Goal: Contribute content: Contribute content

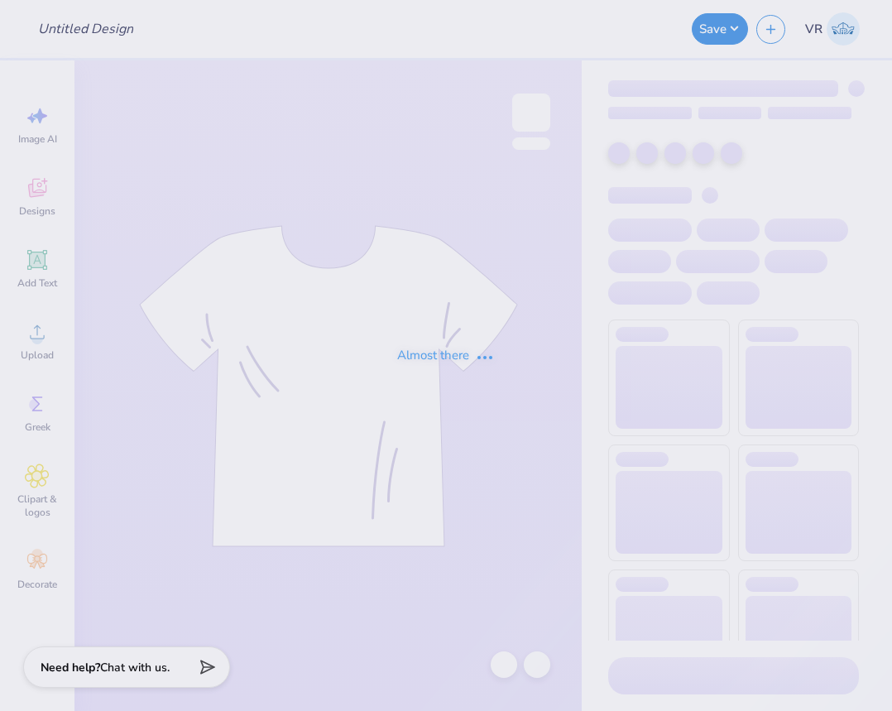
type input "BEAR SWEATSHIRT"
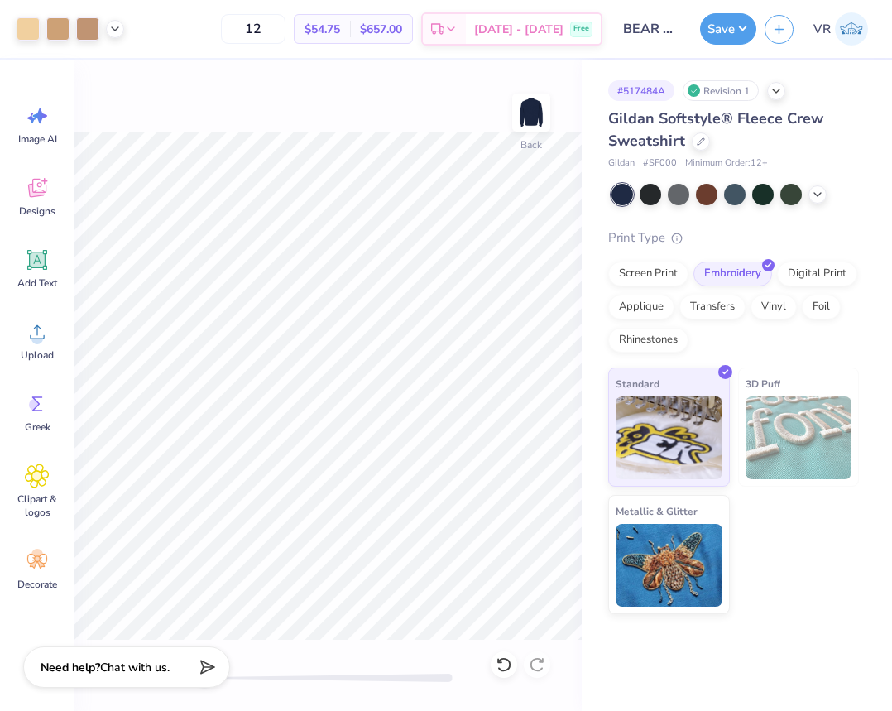
click at [334, 654] on div "Back" at bounding box center [327, 385] width 507 height 650
click at [263, 677] on div at bounding box center [328, 677] width 248 height 8
type input "2.28"
type input "1.28"
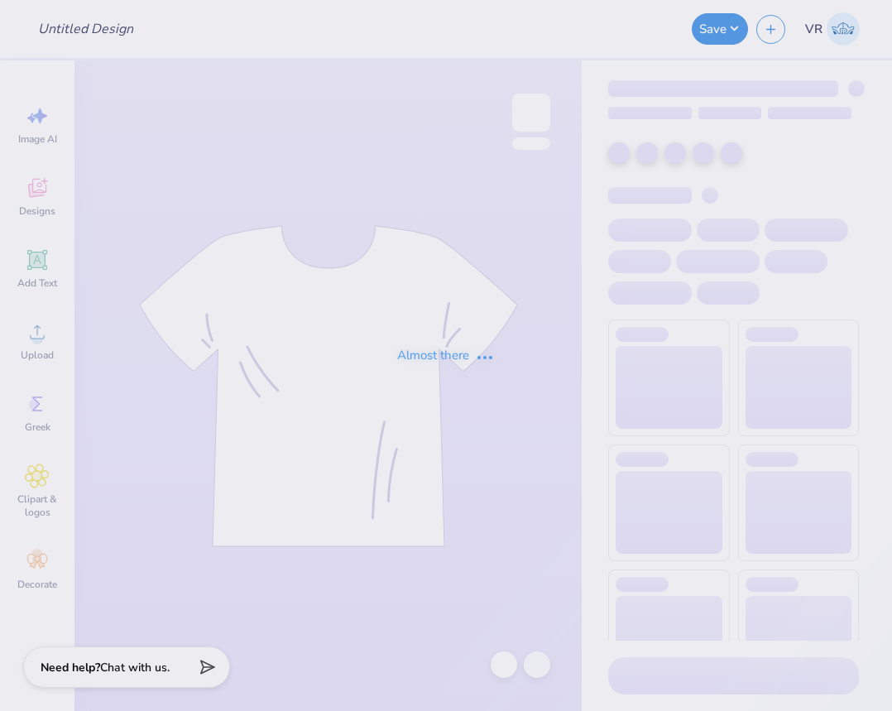
type input "BEAR SWEATSHIRT"
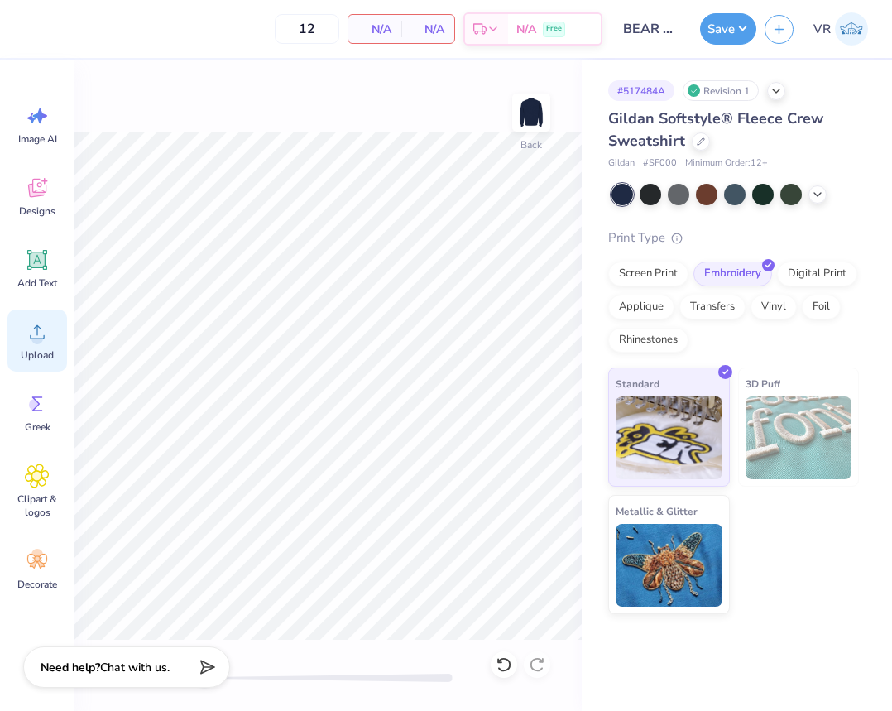
click at [55, 326] on div "Upload" at bounding box center [37, 340] width 60 height 62
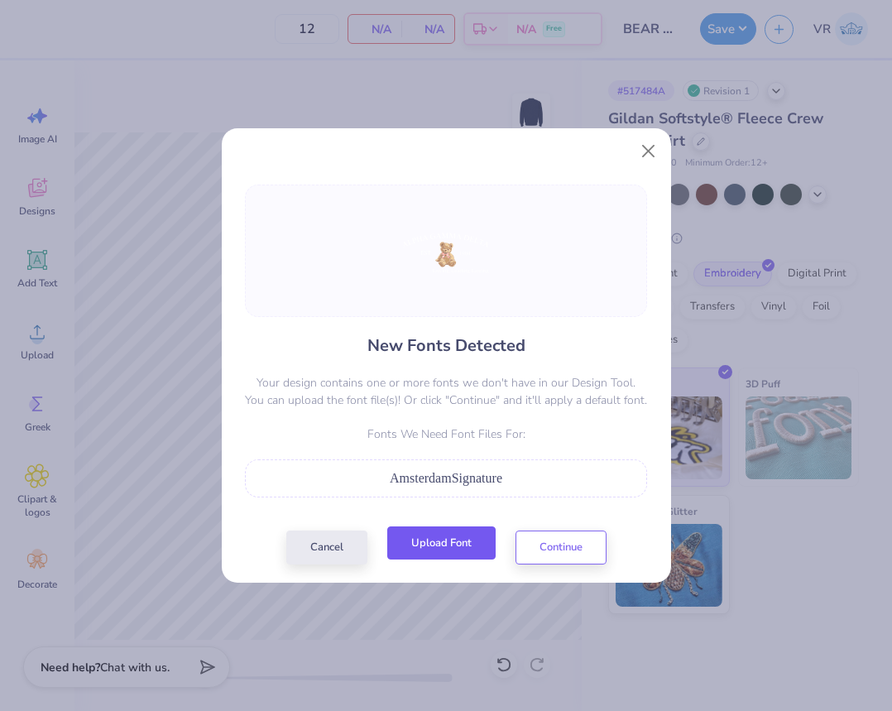
click at [463, 542] on button "Upload Font" at bounding box center [441, 543] width 108 height 34
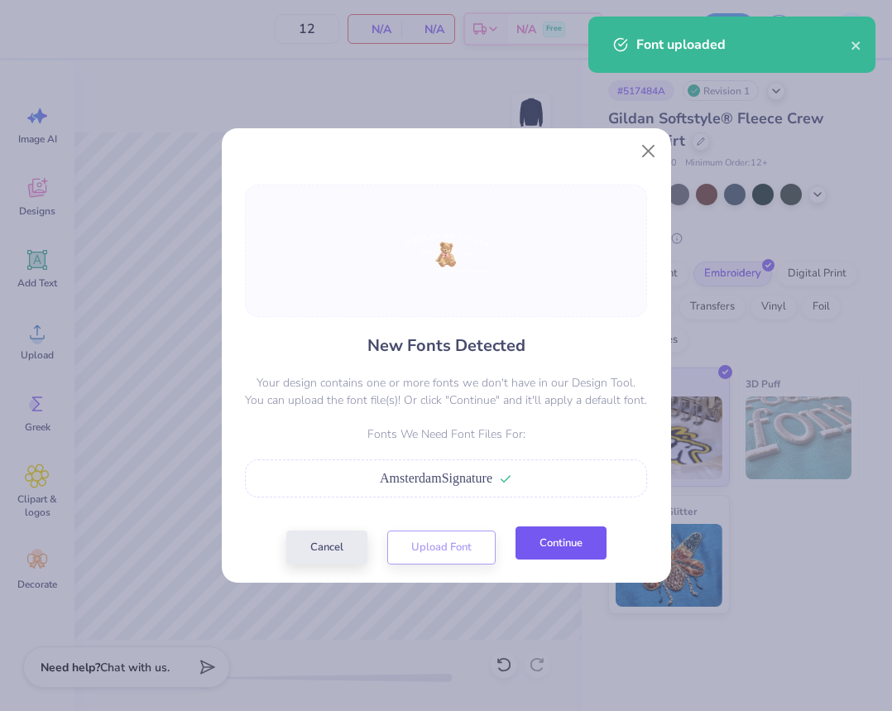
click at [571, 551] on button "Continue" at bounding box center [560, 543] width 91 height 34
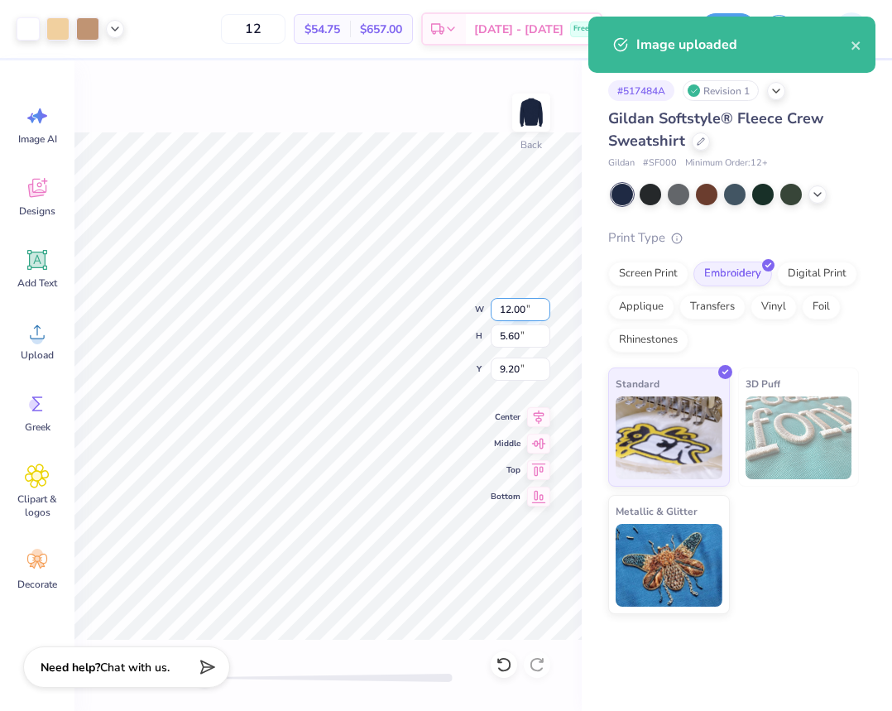
click at [516, 306] on input "12.00" at bounding box center [520, 309] width 60 height 23
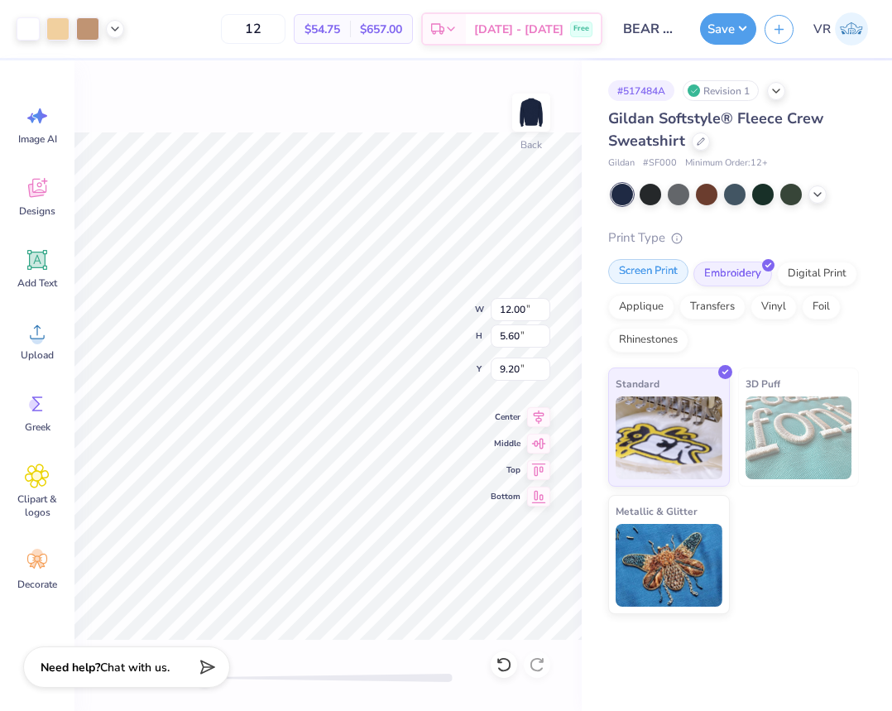
click at [658, 275] on div "Screen Print" at bounding box center [648, 271] width 80 height 25
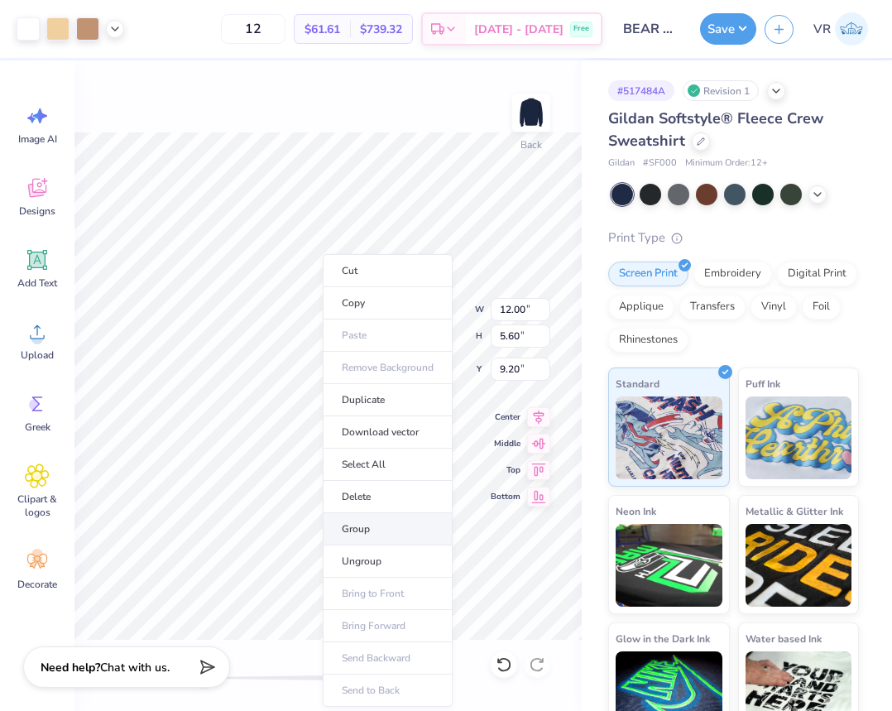
click at [361, 534] on li "Group" at bounding box center [388, 529] width 130 height 32
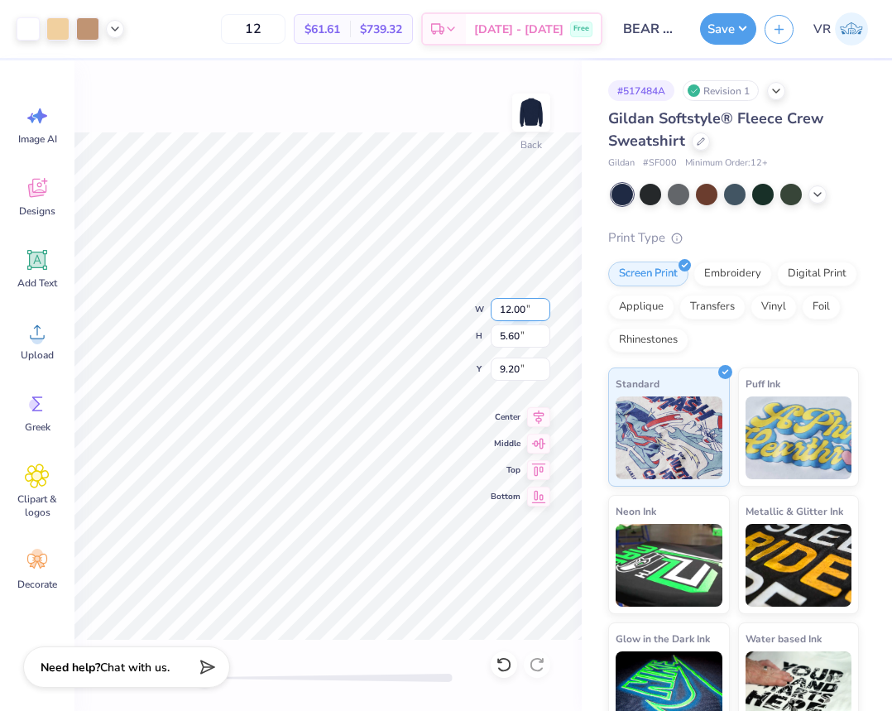
click at [510, 320] on input "12.00" at bounding box center [520, 309] width 60 height 23
type input "12.50"
type input "5.83"
type input "9.08"
click at [510, 368] on input "9.08" at bounding box center [520, 368] width 60 height 23
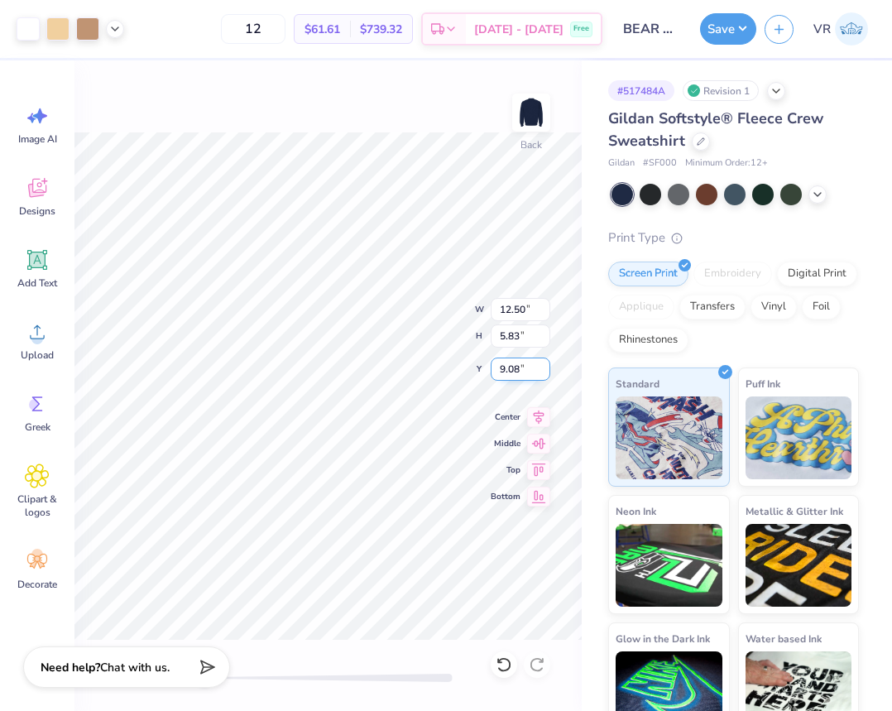
click at [510, 368] on input "9.08" at bounding box center [520, 368] width 60 height 23
type input "3"
click at [278, 674] on div at bounding box center [328, 677] width 248 height 8
click at [284, 667] on div "Back" at bounding box center [327, 385] width 507 height 650
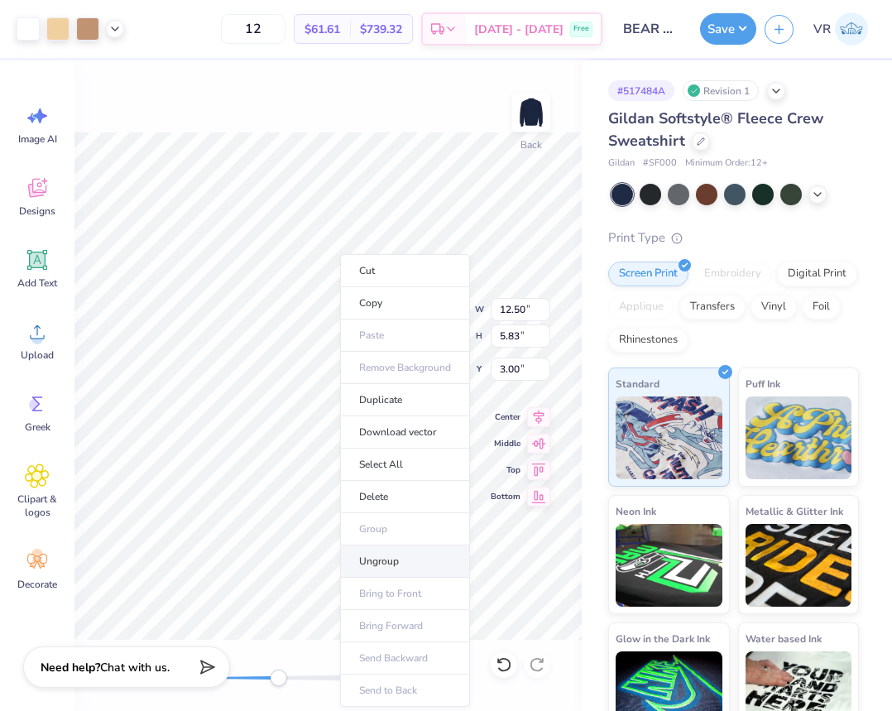
click at [404, 568] on li "Ungroup" at bounding box center [405, 561] width 130 height 32
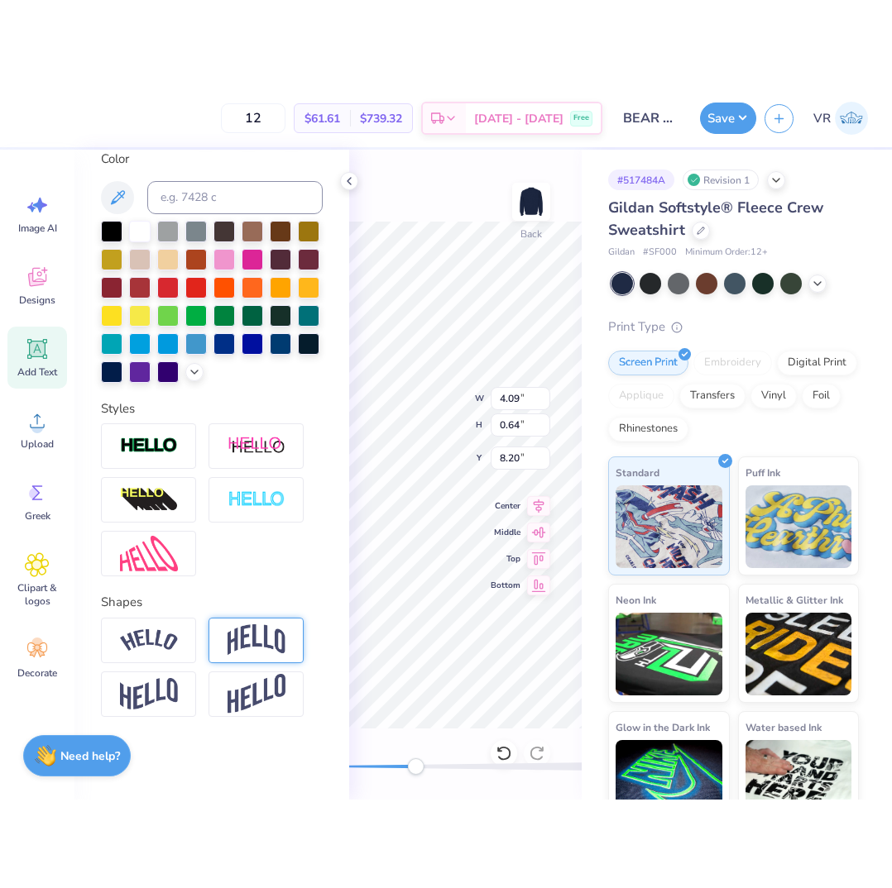
scroll to position [345, 0]
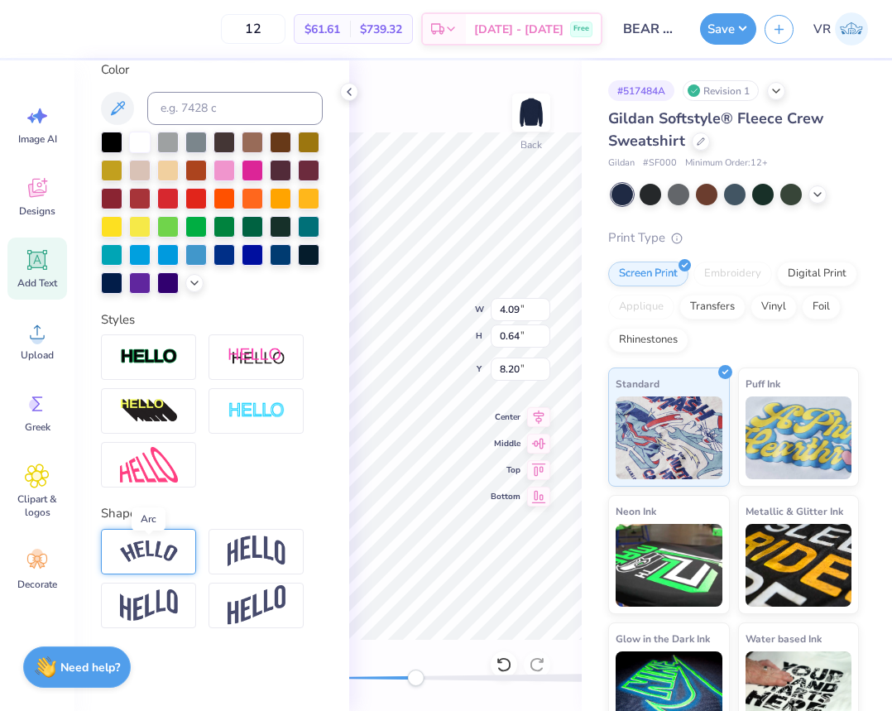
click at [144, 553] on img at bounding box center [149, 551] width 58 height 22
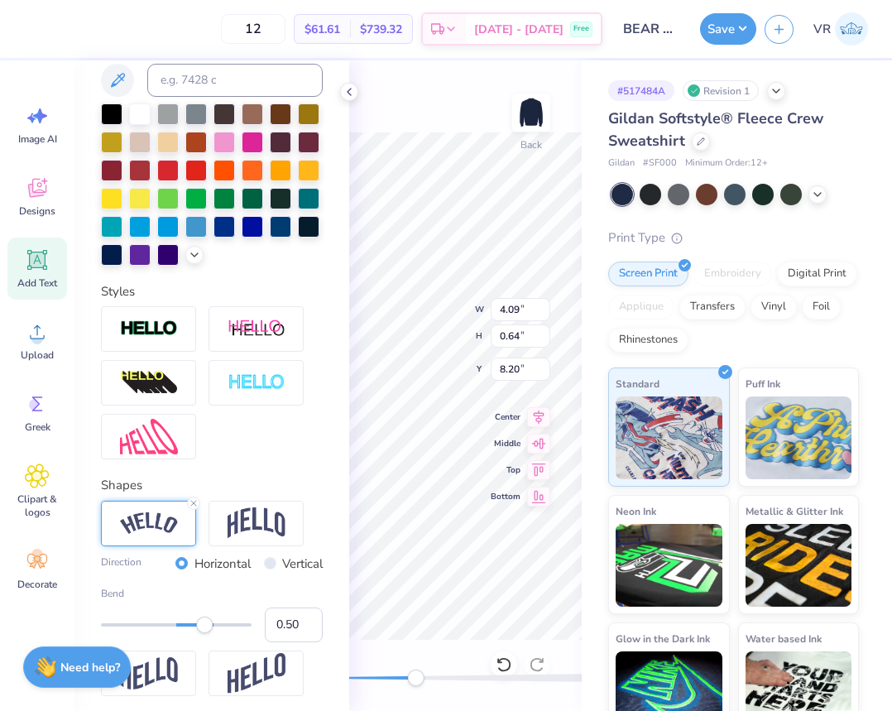
type input "0.01"
click at [170, 633] on div at bounding box center [176, 624] width 151 height 17
type input "-0.26"
click at [152, 633] on div at bounding box center [176, 624] width 151 height 17
type input "-0.33"
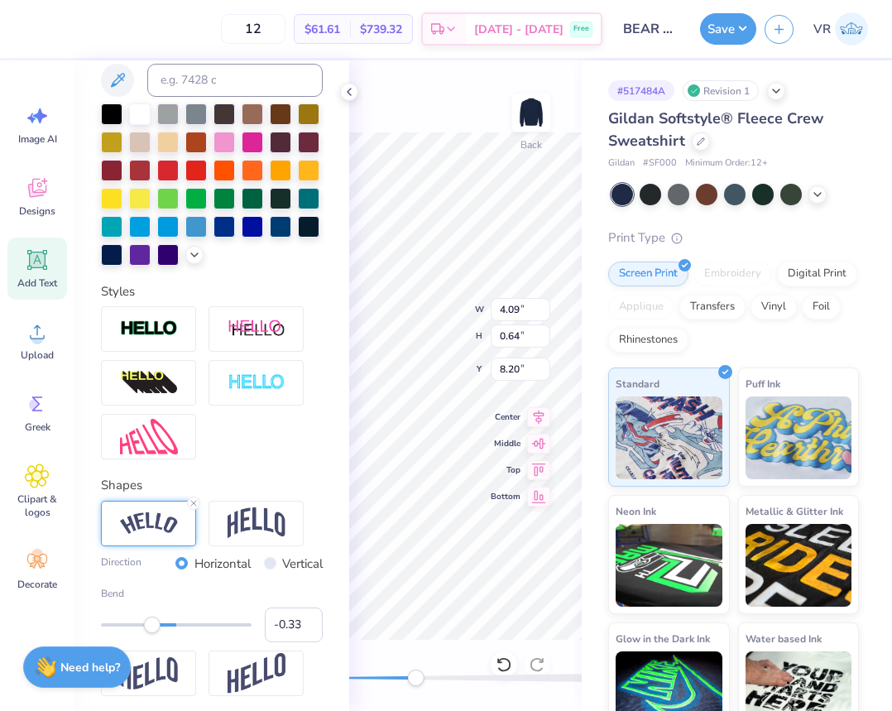
click at [147, 633] on div "Accessibility label" at bounding box center [152, 624] width 17 height 17
click at [287, 642] on input "-0.33" at bounding box center [294, 624] width 58 height 35
type input "-0.50"
click at [286, 642] on input "-0.50" at bounding box center [294, 624] width 58 height 35
type input "-0.35"
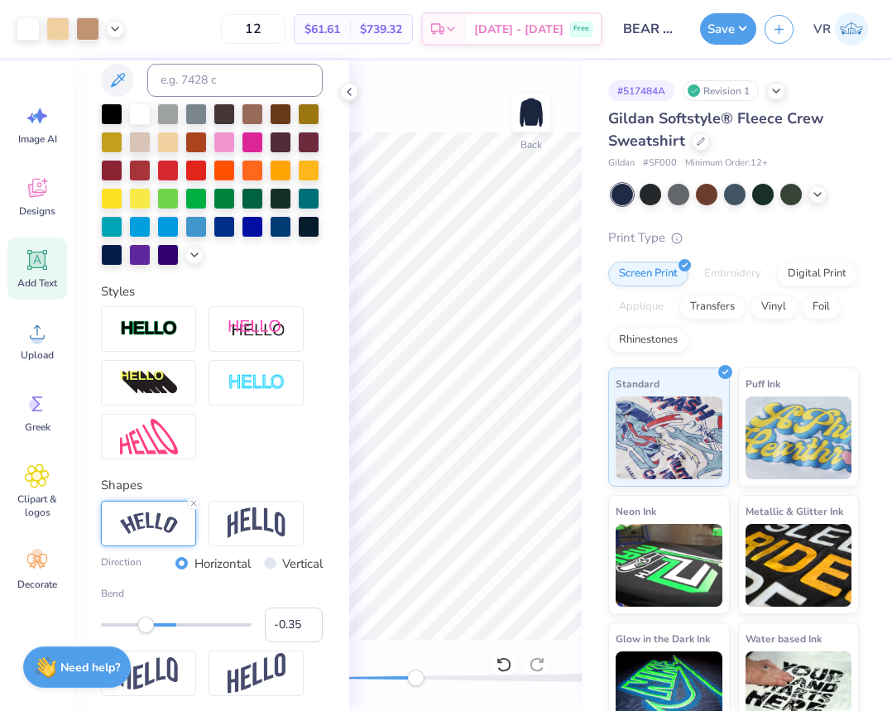
click at [347, 91] on icon at bounding box center [348, 91] width 13 height 13
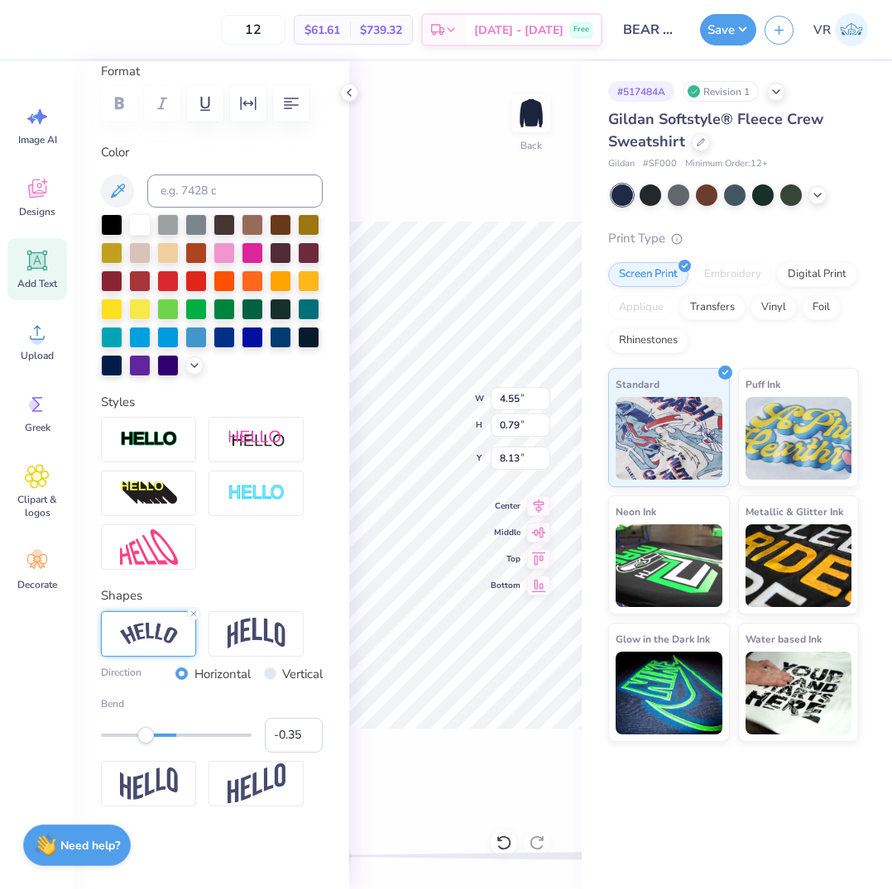
scroll to position [262, 0]
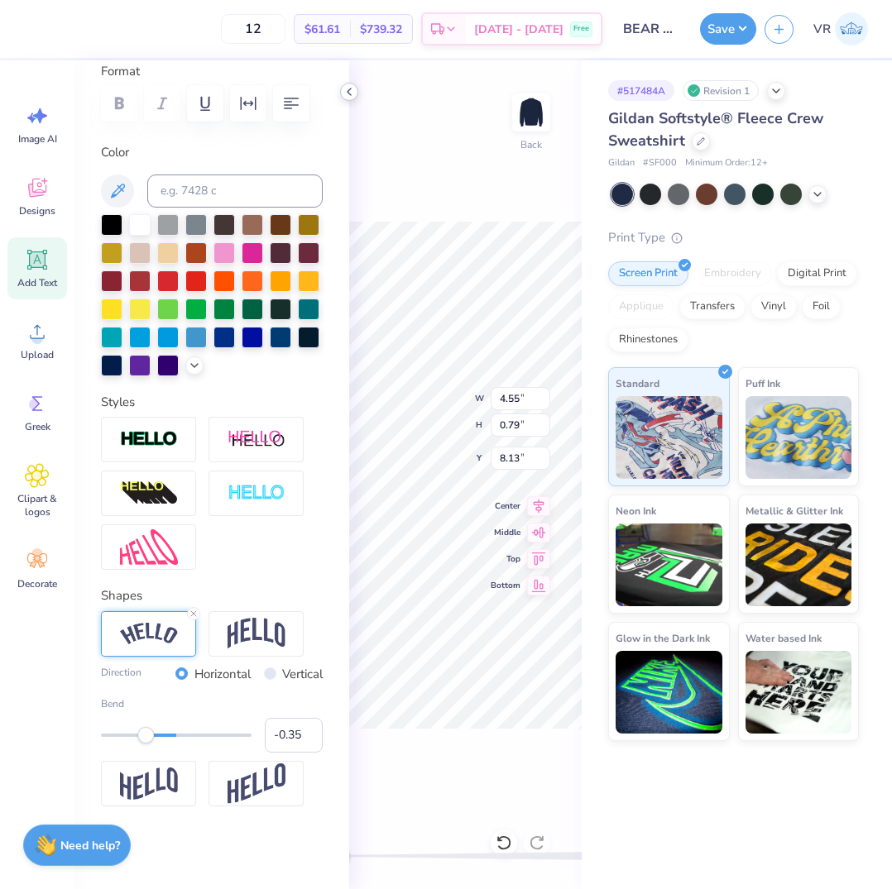
click at [351, 94] on icon at bounding box center [348, 91] width 13 height 13
click at [524, 401] on input "4.55" at bounding box center [520, 398] width 60 height 23
type input "3"
type input "4.50"
type input "8.14"
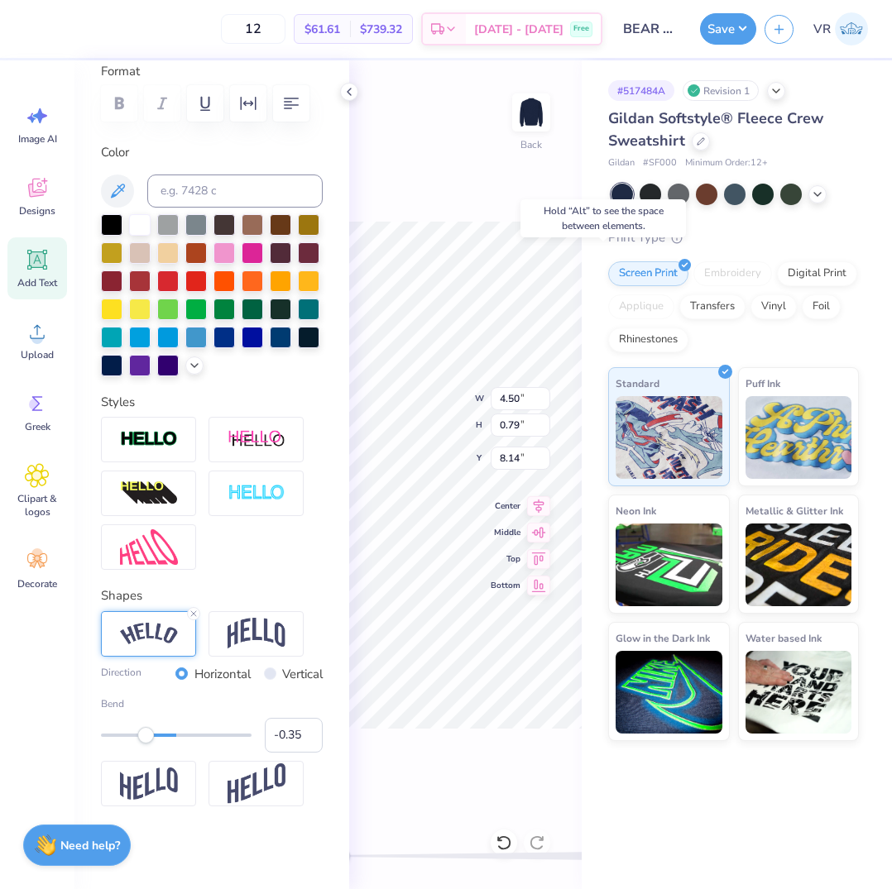
click at [345, 85] on icon at bounding box center [348, 91] width 13 height 13
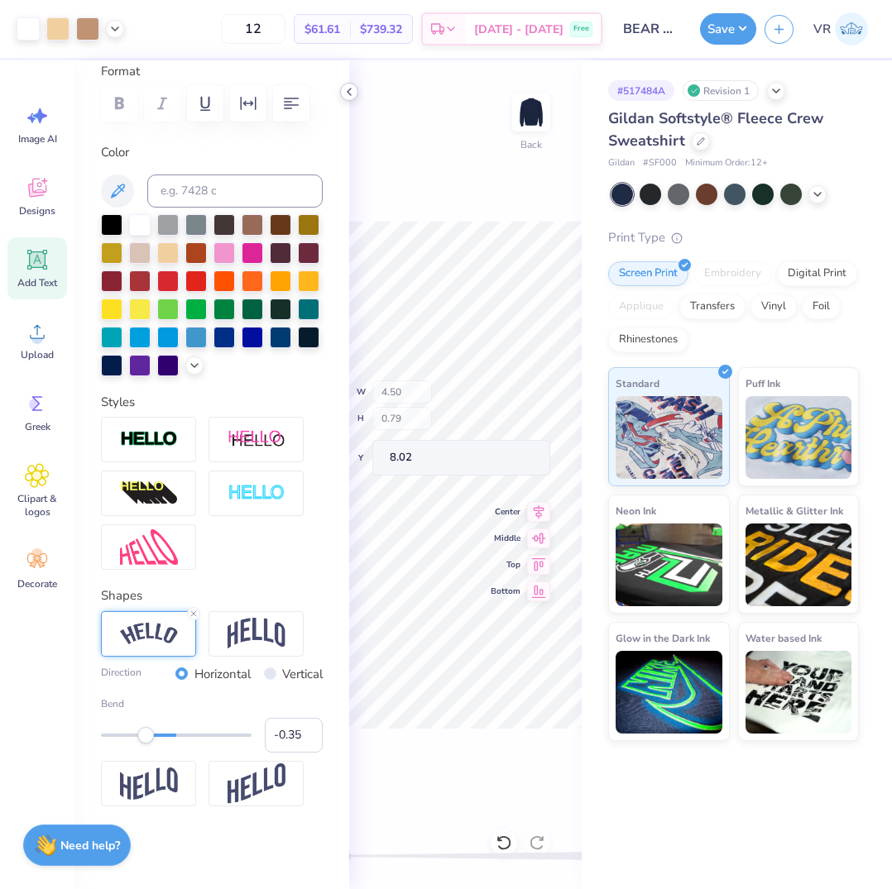
click at [349, 89] on icon at bounding box center [348, 91] width 13 height 13
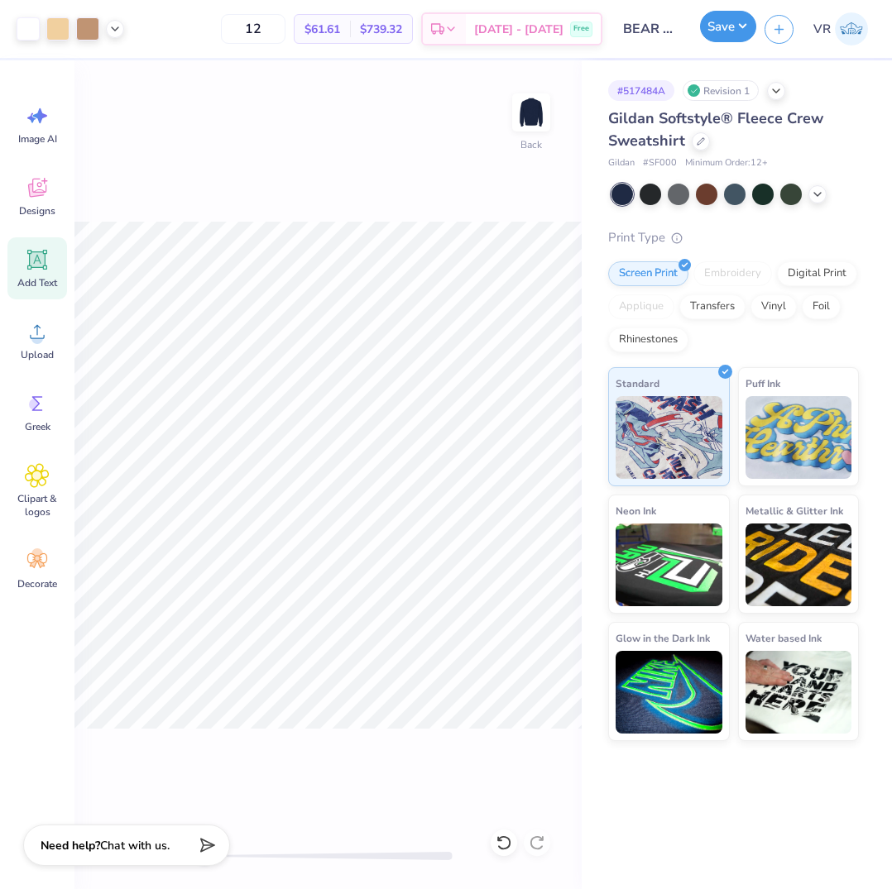
click at [711, 39] on button "Save" at bounding box center [728, 26] width 56 height 31
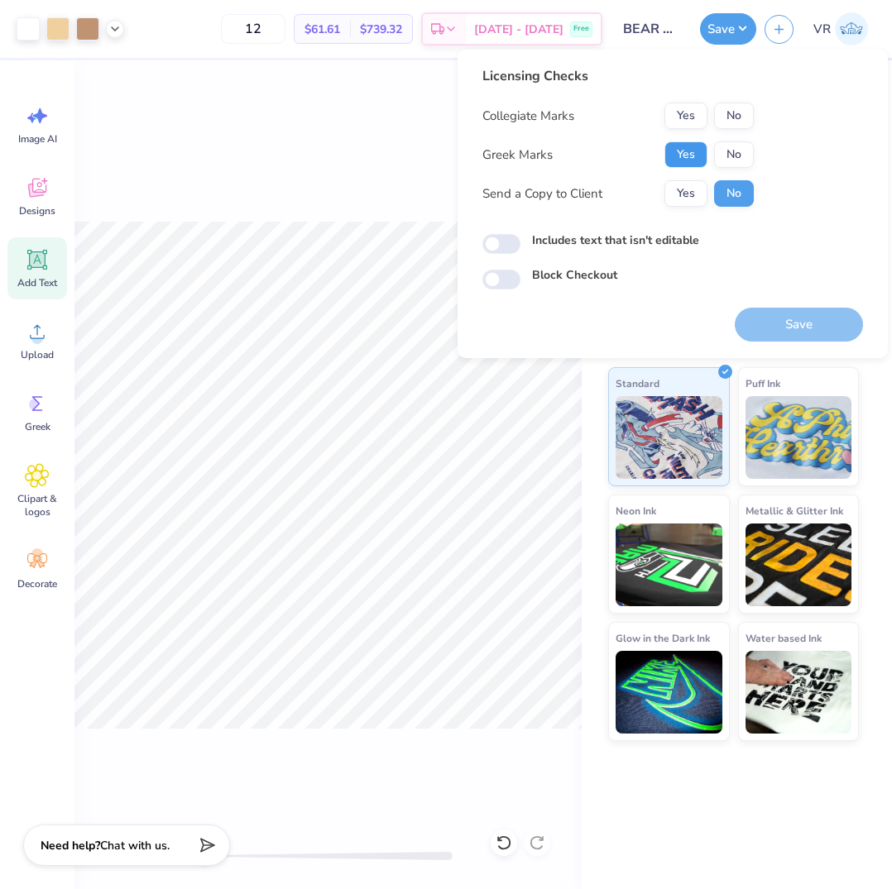
click at [682, 157] on button "Yes" at bounding box center [685, 154] width 43 height 26
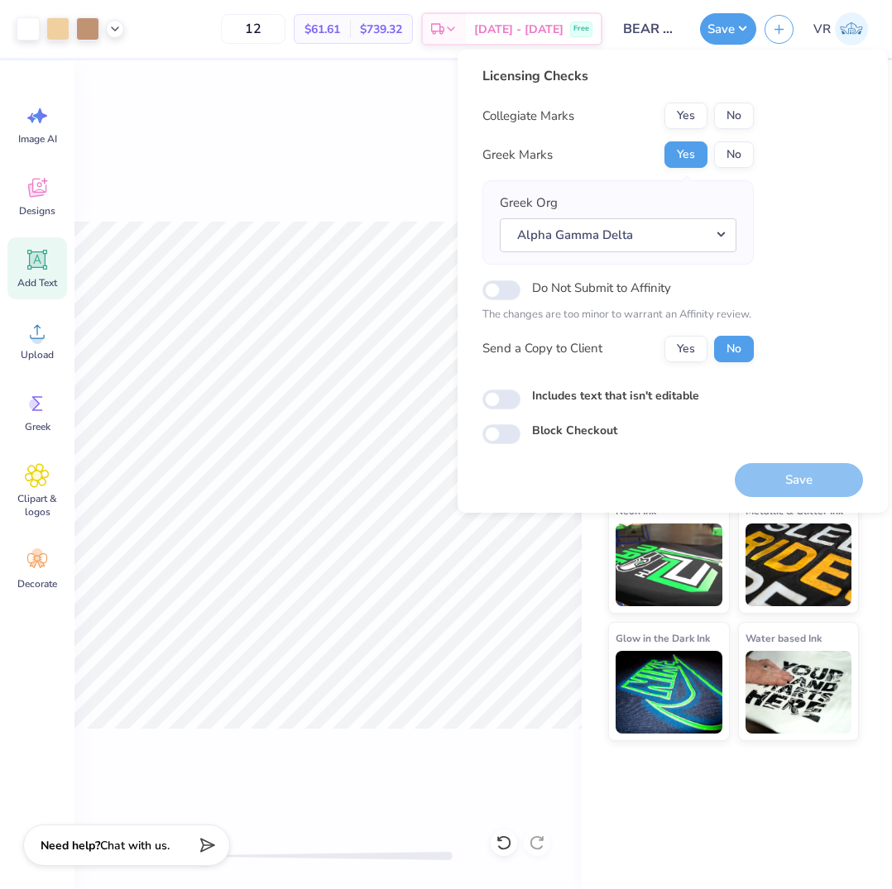
click at [748, 102] on div "Licensing Checks Collegiate Marks Yes No Greek Marks Yes No Greek Org Alpha Gam…" at bounding box center [617, 220] width 271 height 309
click at [739, 124] on button "No" at bounding box center [734, 116] width 40 height 26
click at [776, 479] on button "Save" at bounding box center [798, 480] width 128 height 34
